Goal: Task Accomplishment & Management: Use online tool/utility

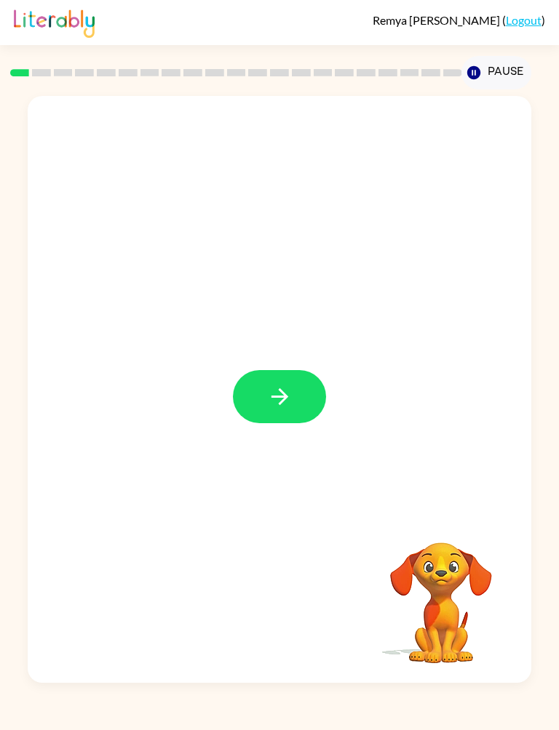
click at [300, 395] on button "button" at bounding box center [279, 396] width 93 height 53
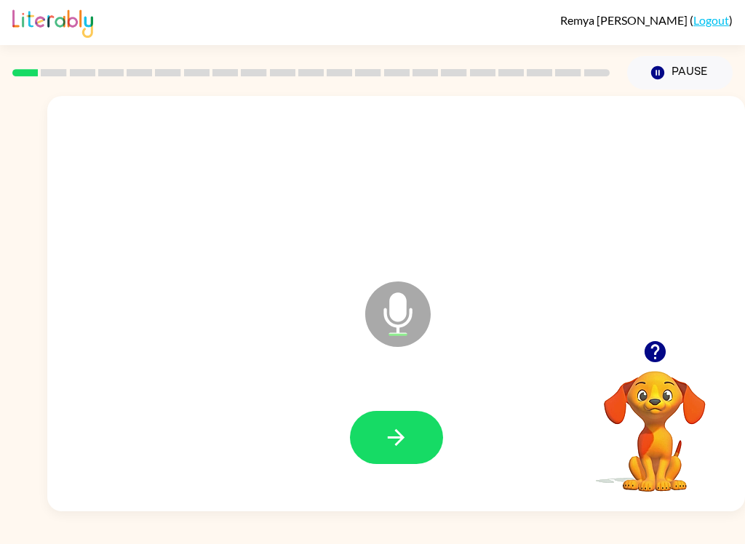
click at [399, 439] on icon "button" at bounding box center [396, 437] width 17 height 17
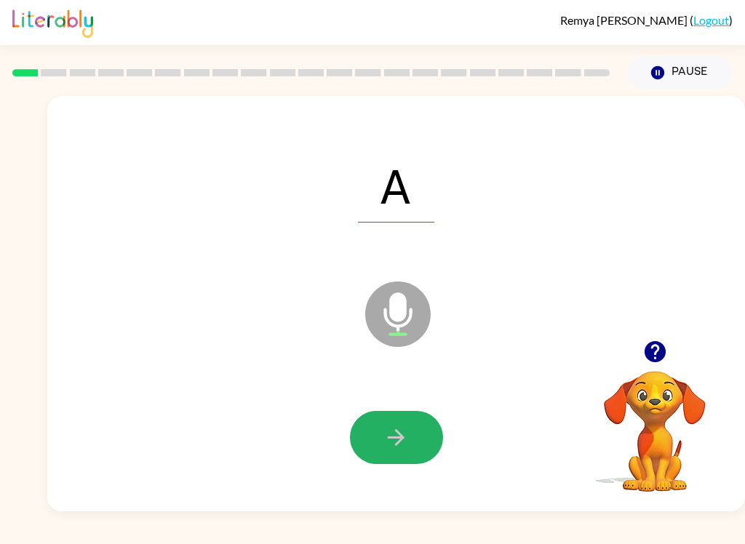
click at [406, 430] on icon "button" at bounding box center [395, 437] width 25 height 25
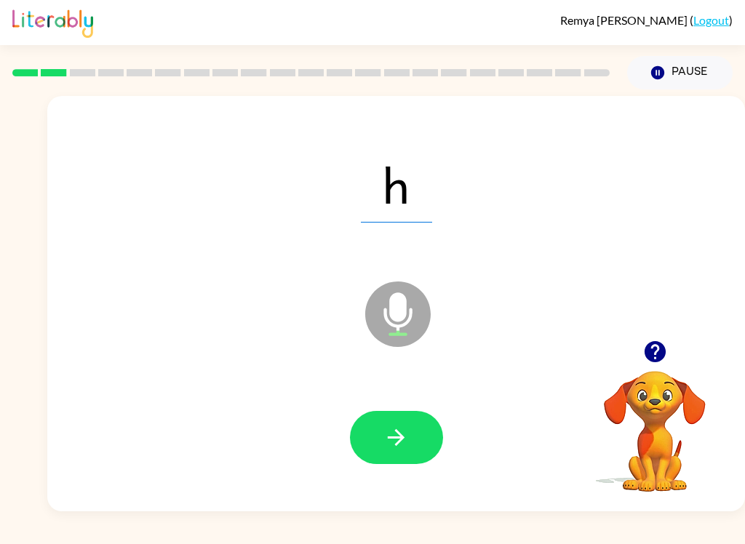
click at [399, 440] on icon "button" at bounding box center [395, 437] width 25 height 25
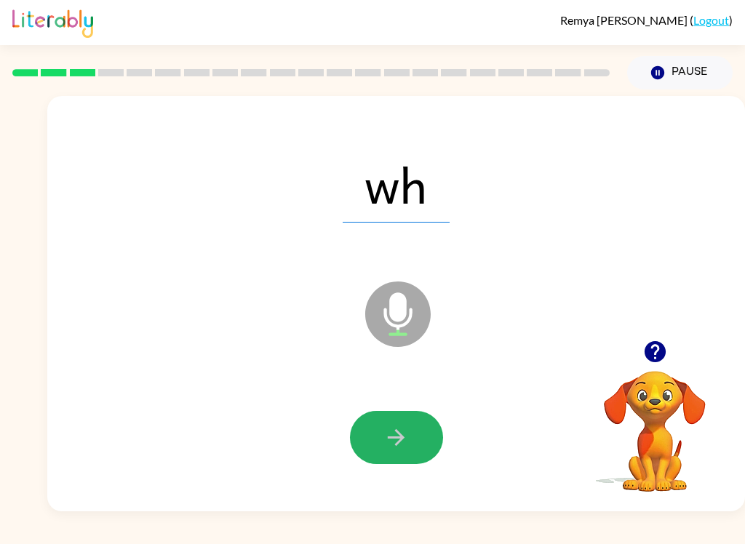
click at [402, 423] on button "button" at bounding box center [396, 437] width 93 height 53
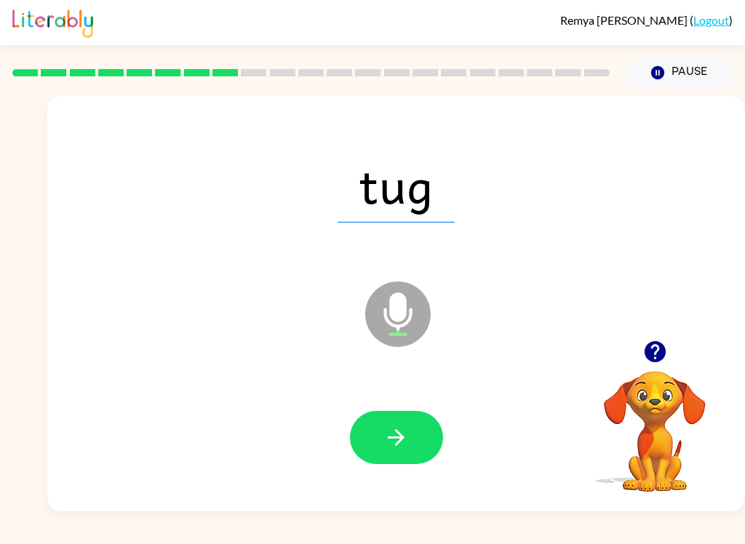
click at [420, 430] on button "button" at bounding box center [396, 437] width 93 height 53
click at [415, 431] on button "button" at bounding box center [396, 437] width 93 height 53
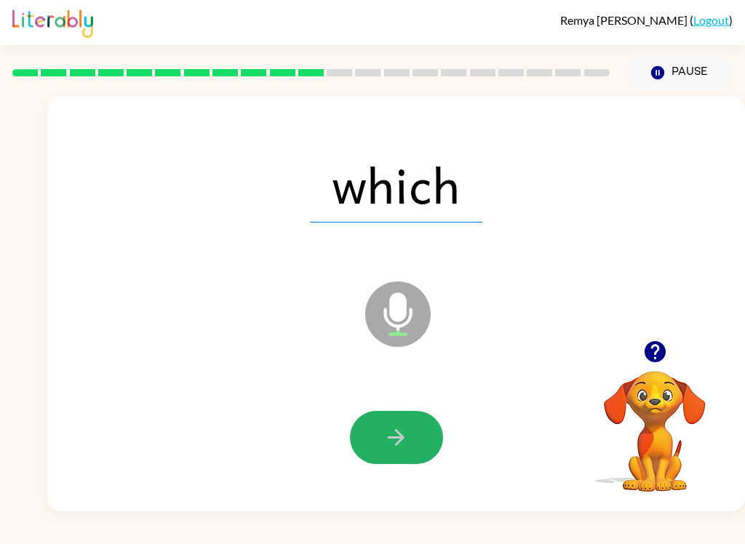
click at [375, 418] on button "button" at bounding box center [396, 437] width 93 height 53
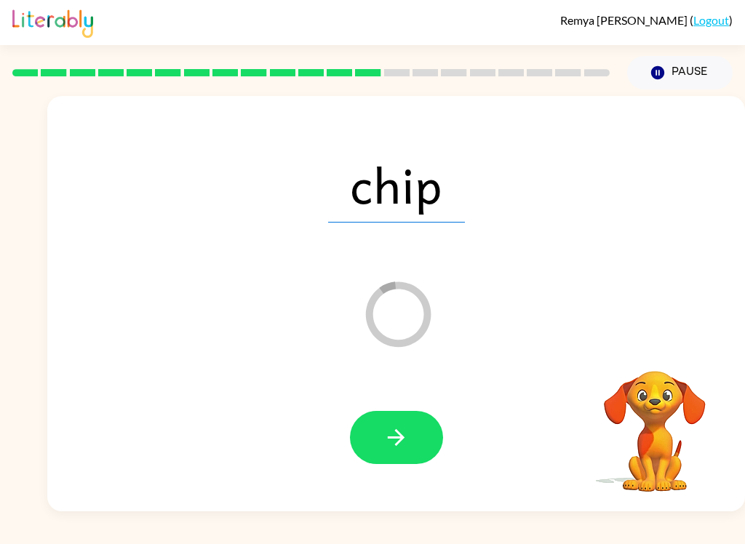
click at [417, 428] on button "button" at bounding box center [396, 437] width 93 height 53
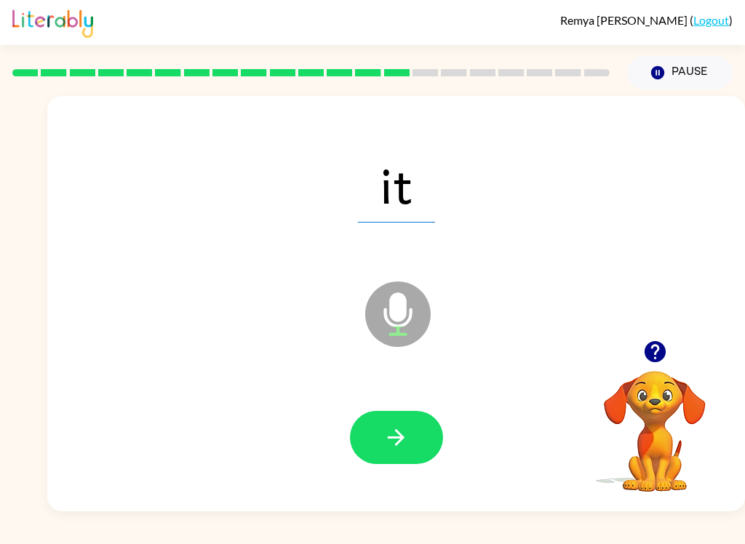
click at [391, 444] on icon "button" at bounding box center [395, 437] width 25 height 25
click at [399, 447] on icon "button" at bounding box center [395, 437] width 25 height 25
click at [410, 435] on button "button" at bounding box center [396, 437] width 93 height 53
click at [394, 452] on button "button" at bounding box center [396, 437] width 93 height 53
click at [403, 428] on icon "button" at bounding box center [395, 437] width 25 height 25
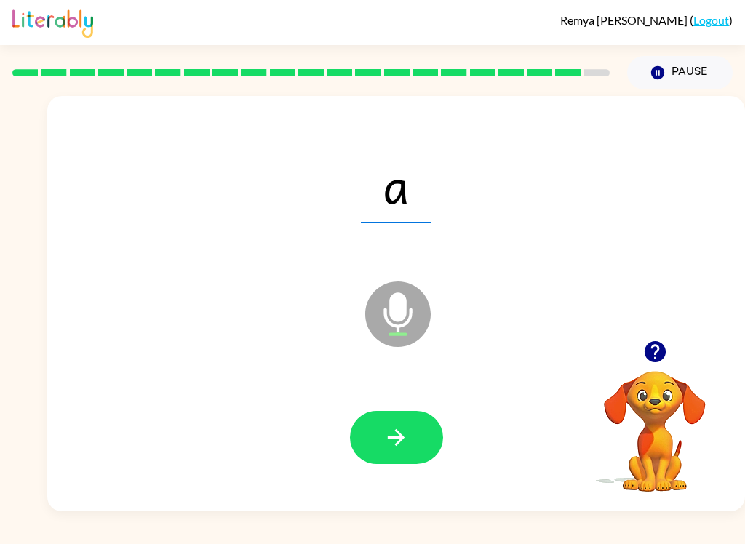
click at [383, 402] on div at bounding box center [396, 437] width 669 height 119
click at [397, 411] on button "button" at bounding box center [396, 437] width 93 height 53
